Goal: Task Accomplishment & Management: Complete application form

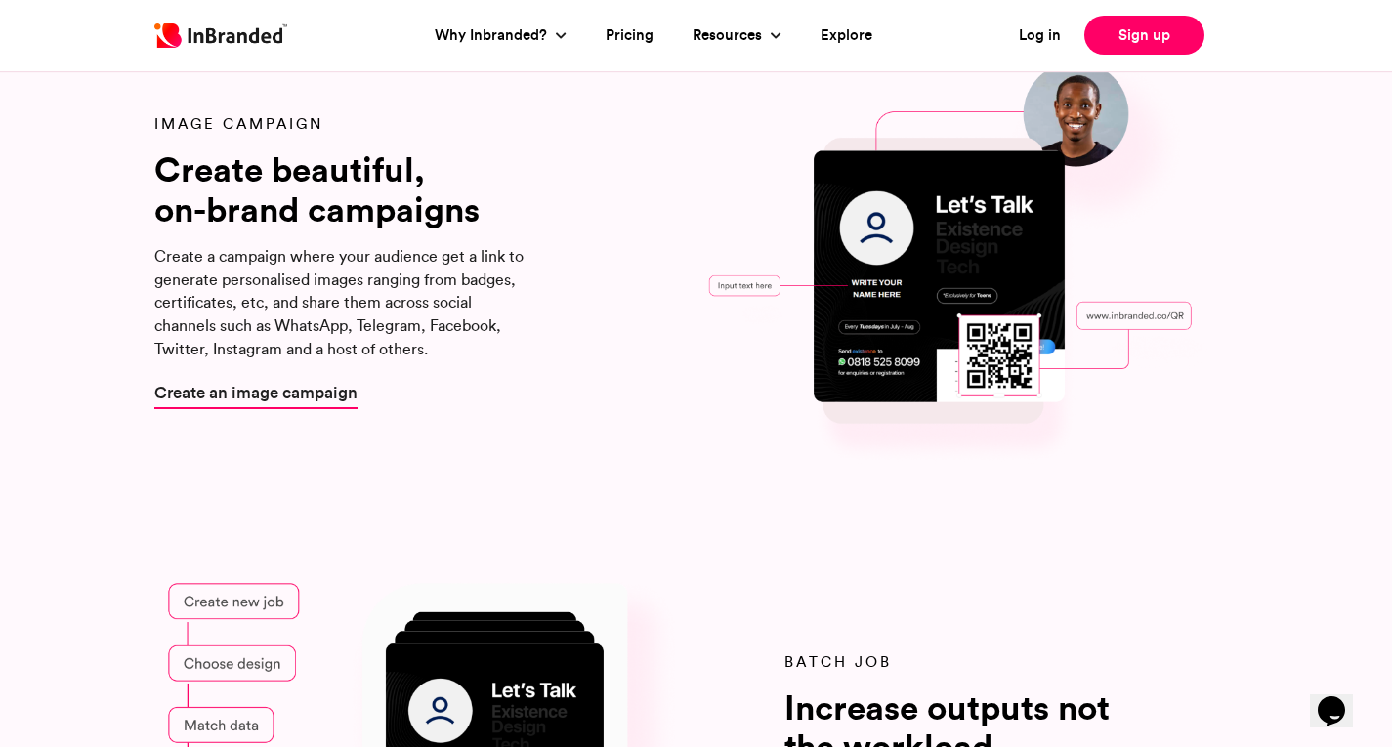
scroll to position [2196, 0]
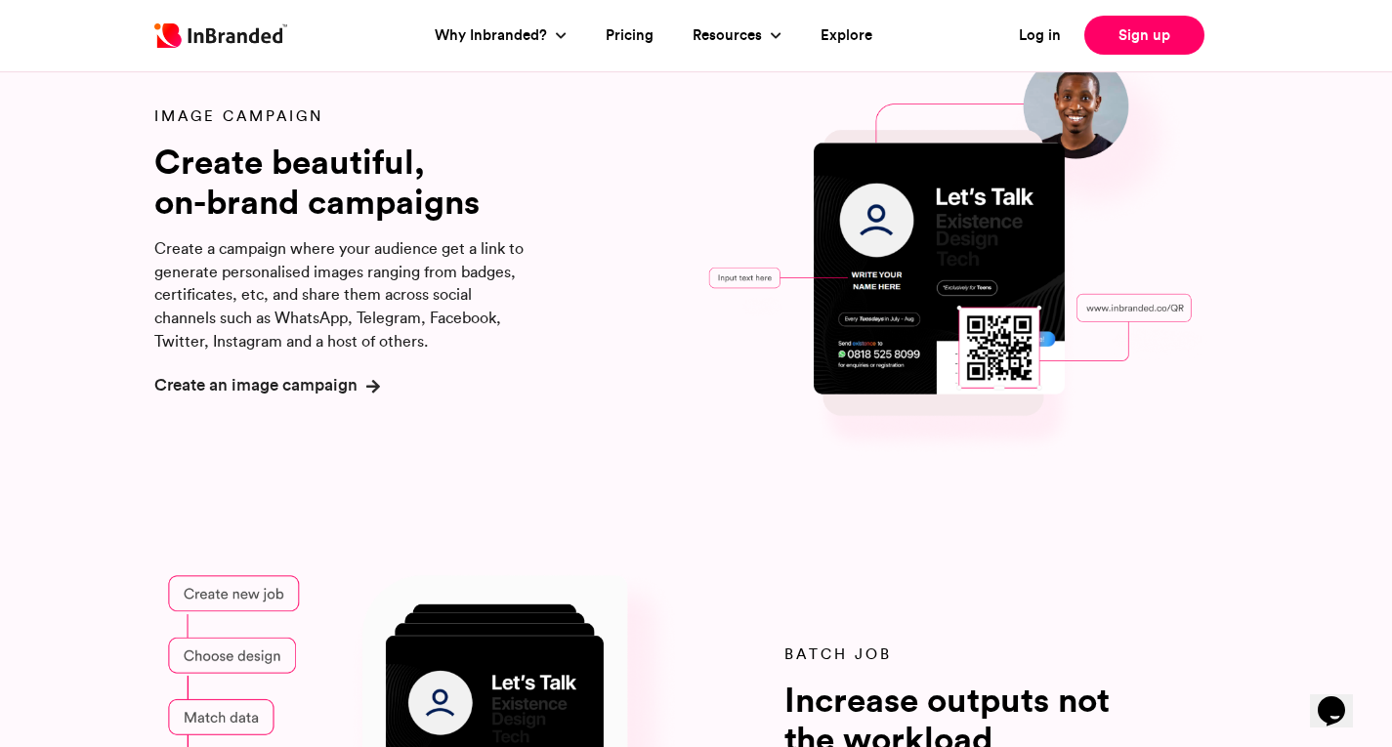
click at [283, 388] on span "Create an image campaign" at bounding box center [255, 384] width 203 height 24
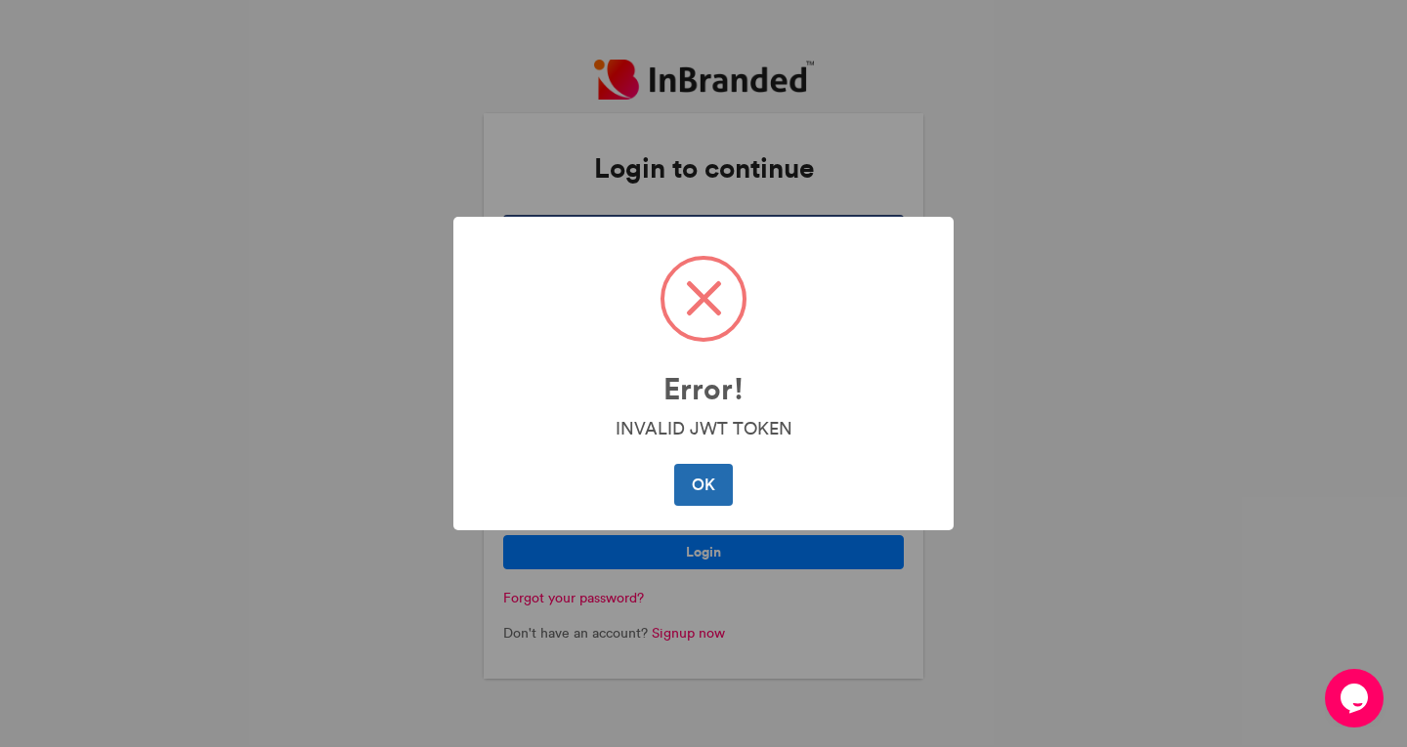
click at [703, 478] on button "OK" at bounding box center [703, 484] width 58 height 41
